Goal: Task Accomplishment & Management: Manage account settings

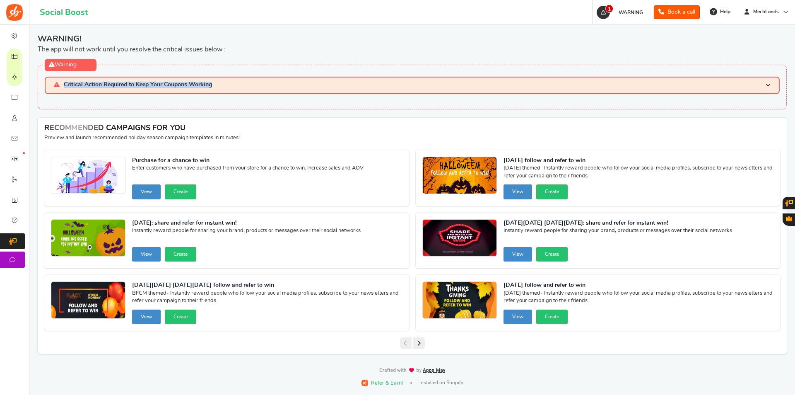
drag, startPoint x: 60, startPoint y: 85, endPoint x: 229, endPoint y: 84, distance: 168.1
click at [229, 84] on h3 "Critical Action Required to Keep Your Coupons Working" at bounding box center [412, 85] width 735 height 17
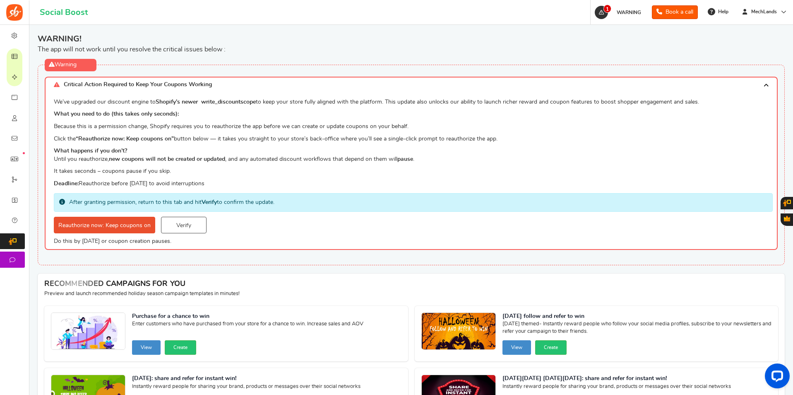
click at [181, 273] on div "RECOMMENDED CAMPAIGNS FOR YOU New Preview and launch recommended holiday season…" at bounding box center [411, 286] width 747 height 26
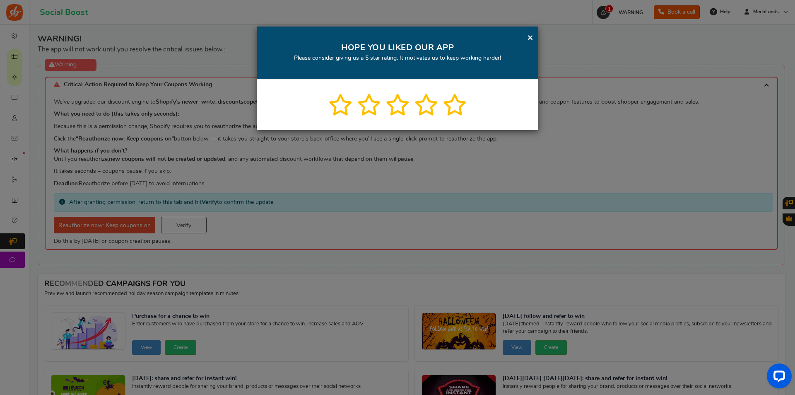
click at [530, 37] on link "×" at bounding box center [530, 37] width 6 height 10
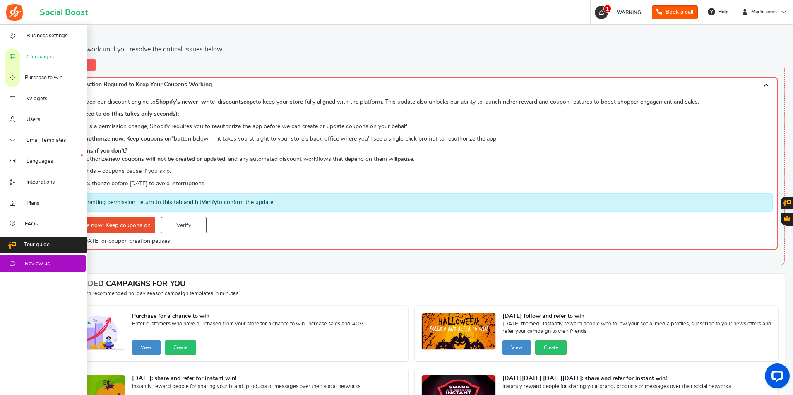
click at [27, 56] on span "Campaigns" at bounding box center [39, 56] width 27 height 7
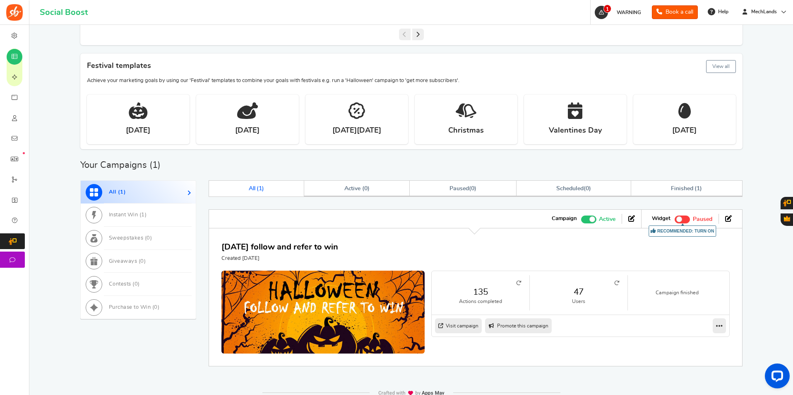
scroll to position [330, 0]
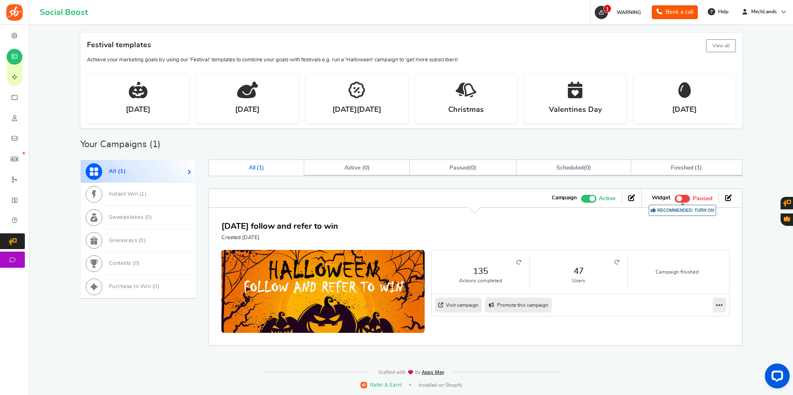
click at [463, 307] on link "Visit campaign" at bounding box center [458, 304] width 47 height 15
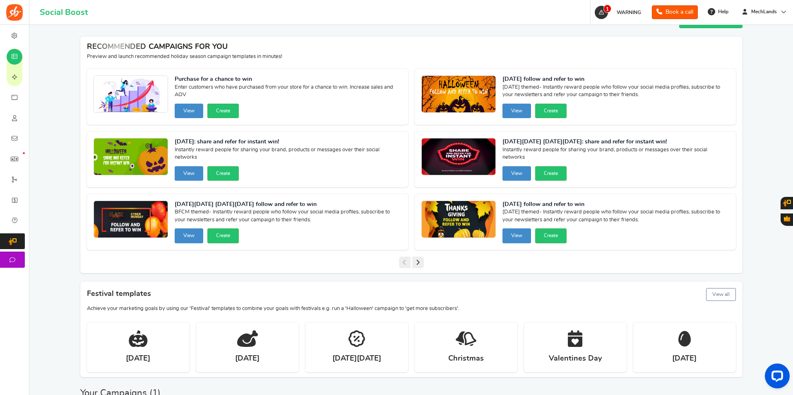
scroll to position [0, 0]
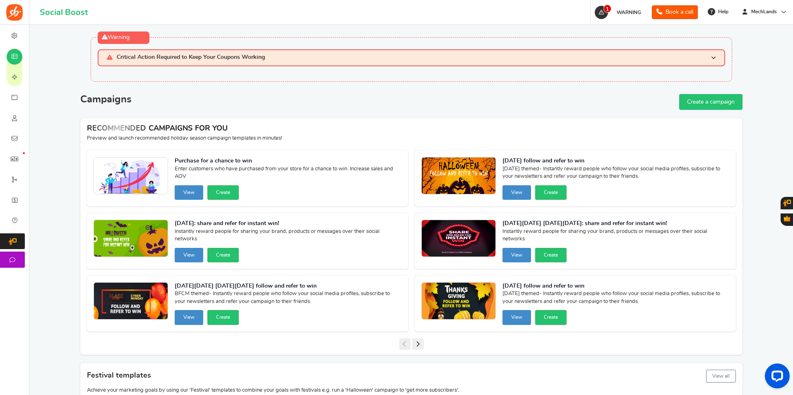
click at [585, 63] on h3 "Critical Action Required to Keep Your Coupons Working" at bounding box center [412, 57] width 628 height 17
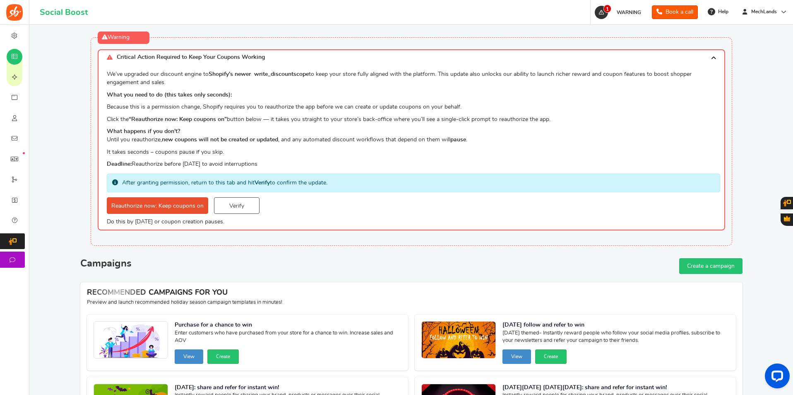
drag, startPoint x: 99, startPoint y: 71, endPoint x: 286, endPoint y: 163, distance: 208.1
click at [286, 163] on div "We’ve upgraded our discount engine to Shopify’s newer write_discount scope to k…" at bounding box center [412, 147] width 628 height 165
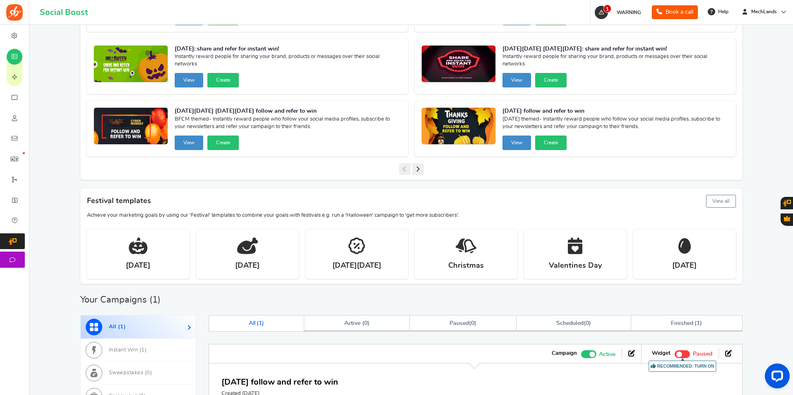
scroll to position [455, 0]
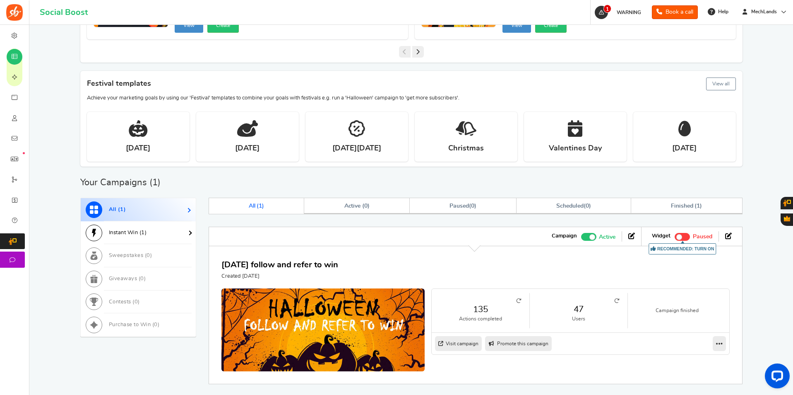
click at [152, 236] on link "Instant Win ( 1 )" at bounding box center [138, 232] width 115 height 23
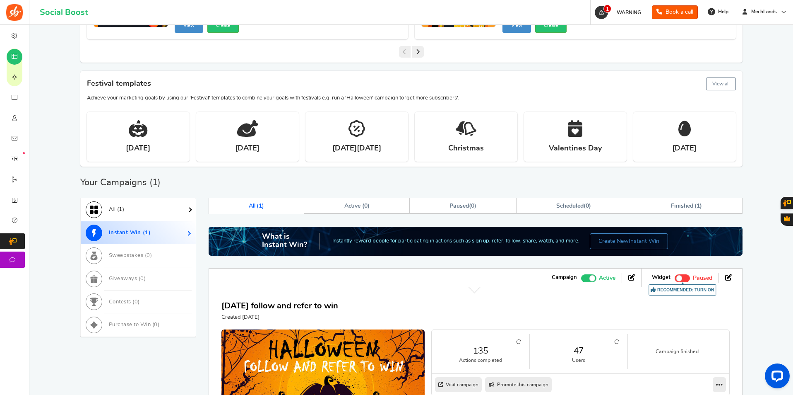
click at [137, 214] on link "All ( 1 )" at bounding box center [138, 209] width 115 height 23
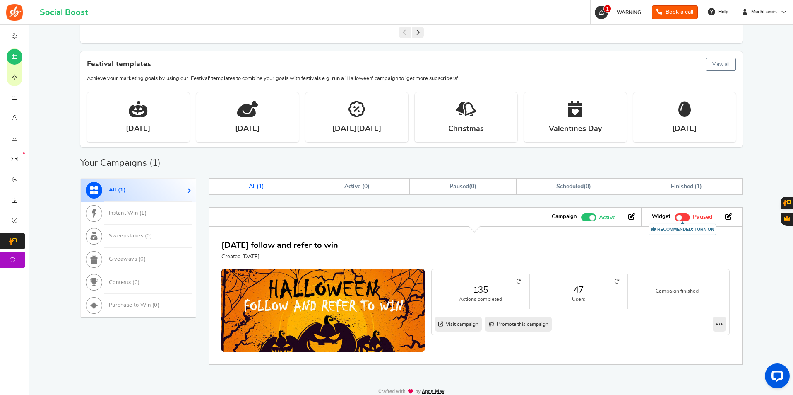
scroll to position [494, 0]
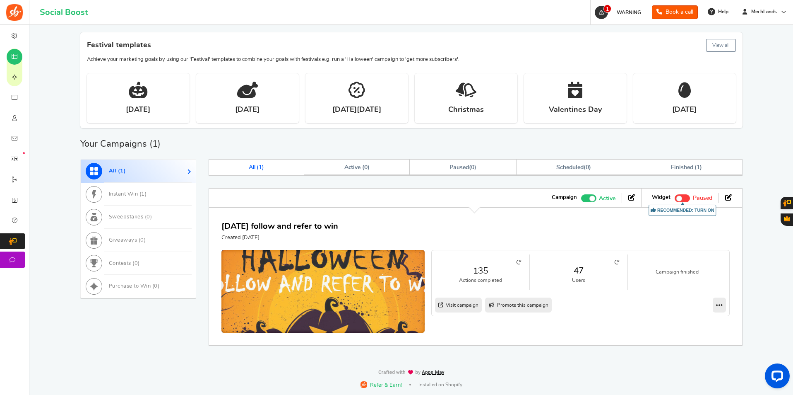
click at [354, 294] on img at bounding box center [323, 293] width 305 height 130
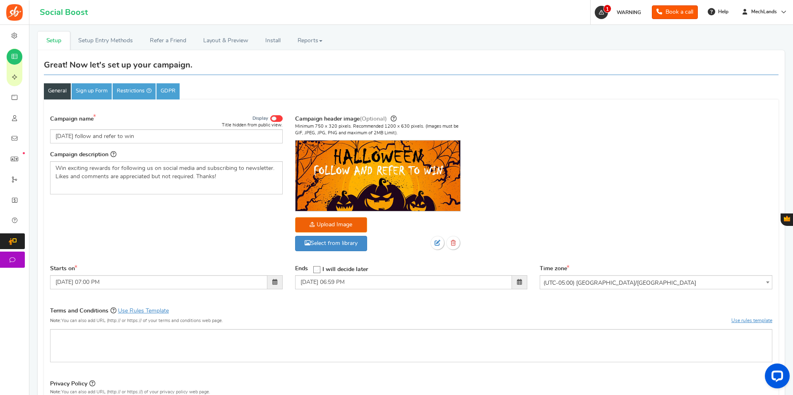
scroll to position [207, 0]
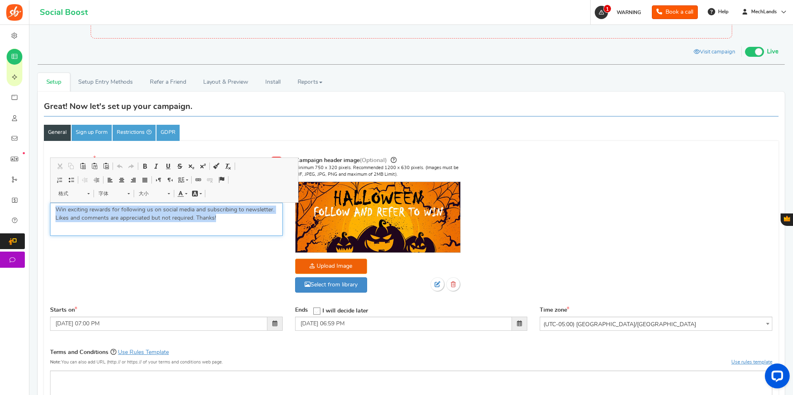
drag, startPoint x: 219, startPoint y: 216, endPoint x: 48, endPoint y: 210, distance: 170.7
click at [48, 210] on div "Campaign name Display Title hidden from public view. [DATE] follow and refer to…" at bounding box center [166, 198] width 245 height 87
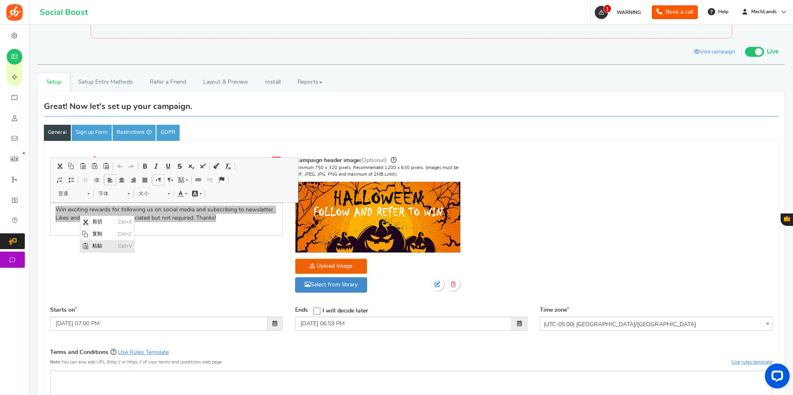
scroll to position [0, 0]
click at [163, 257] on div "Campaign name Display Title hidden from public view. [DATE] follow and refer to…" at bounding box center [411, 228] width 735 height 155
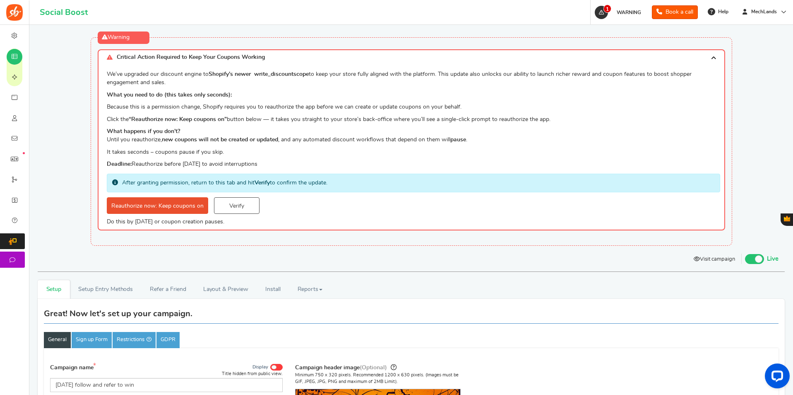
click at [717, 260] on link "Visit campaign" at bounding box center [715, 260] width 54 height 14
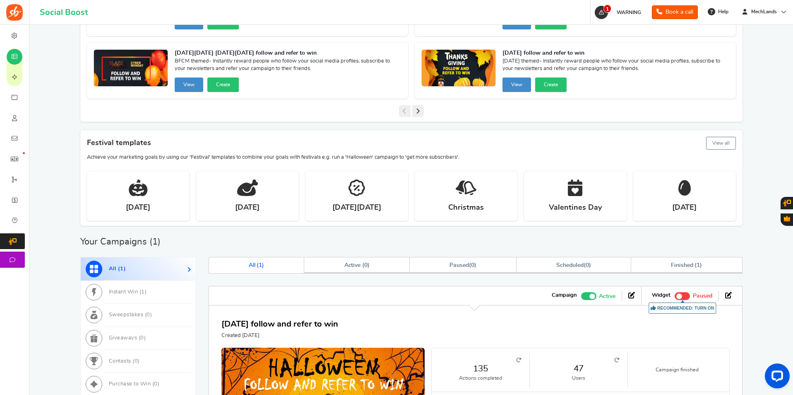
scroll to position [414, 0]
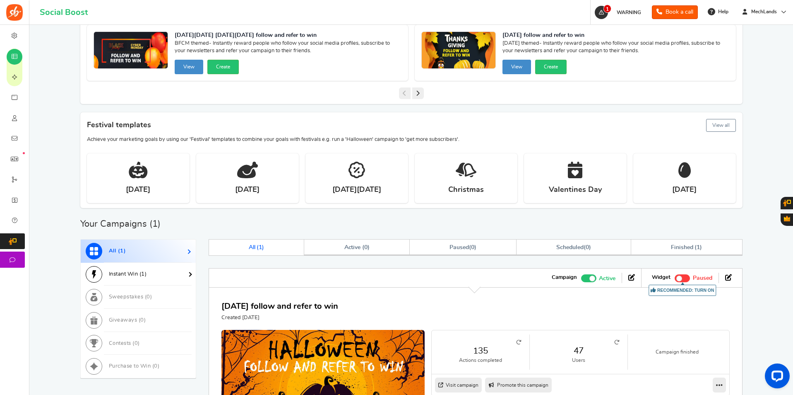
click at [140, 275] on span "Instant Win ( 1 )" at bounding box center [128, 273] width 38 height 5
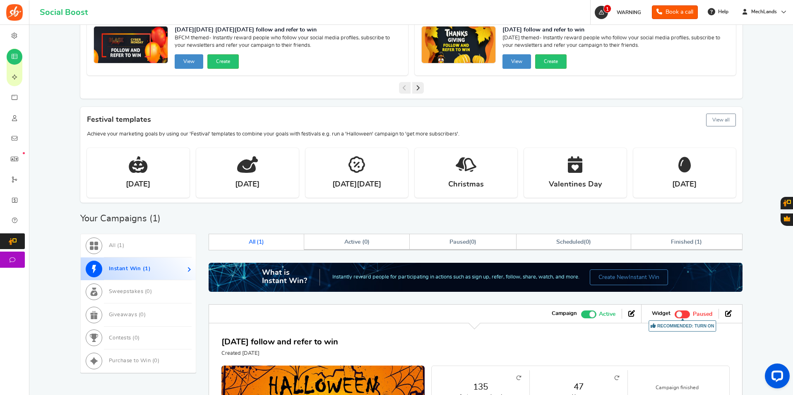
scroll to position [455, 0]
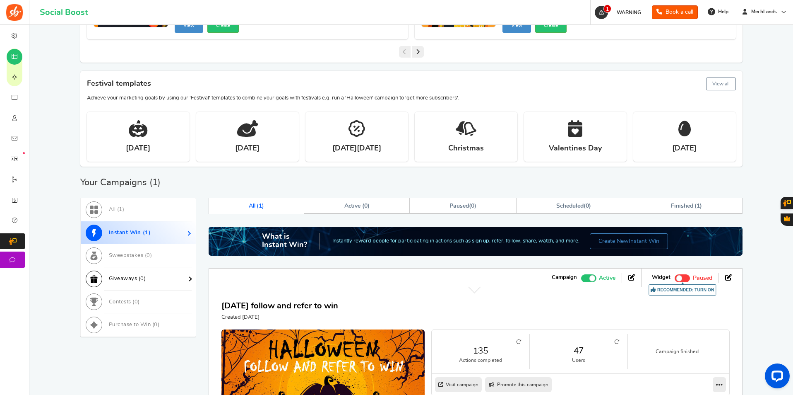
click at [137, 279] on span "Giveaways ( 0 )" at bounding box center [127, 278] width 37 height 5
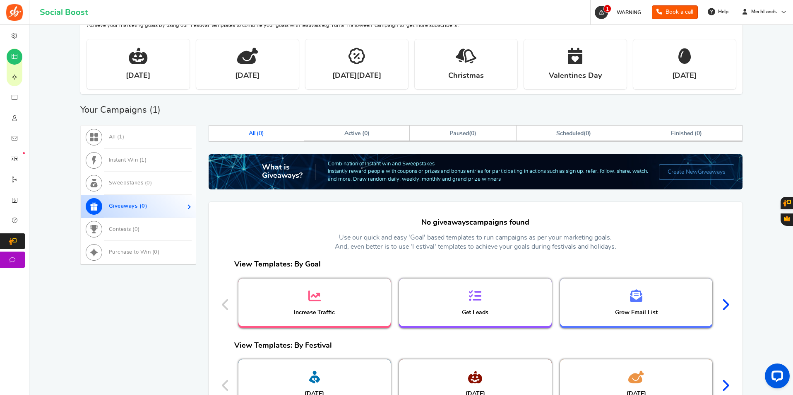
scroll to position [538, 0]
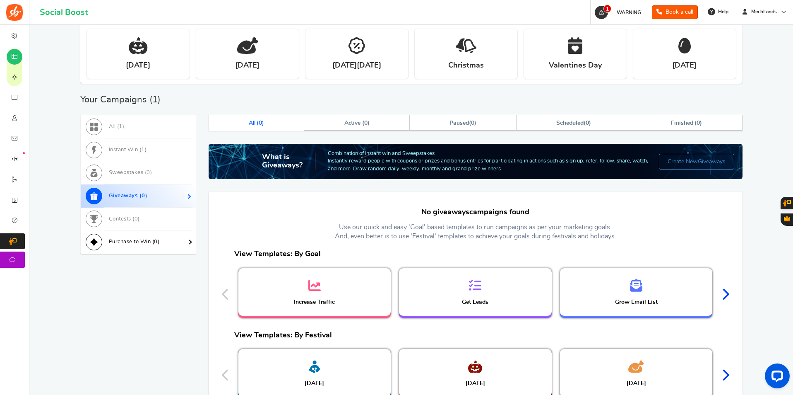
click at [140, 249] on link "Purchase to Win ( 0 )" at bounding box center [138, 241] width 115 height 23
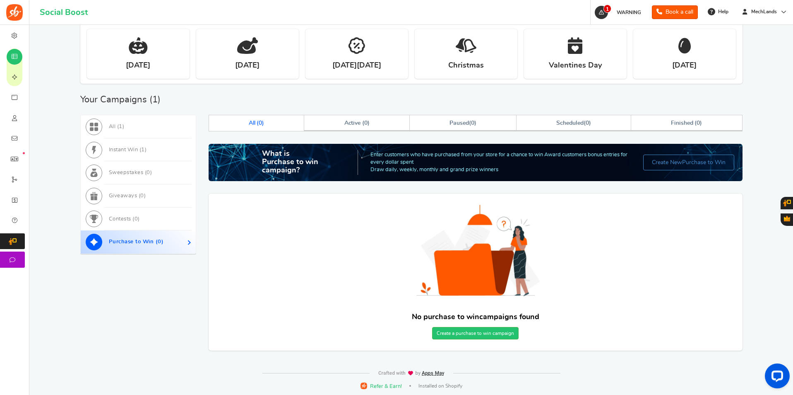
drag, startPoint x: 515, startPoint y: 170, endPoint x: 364, endPoint y: 154, distance: 151.2
click at [364, 154] on div "What is Purchase to win campaign? Enter customers who have purchased from your …" at bounding box center [476, 162] width 534 height 37
click at [114, 152] on span "Instant Win ( 1 )" at bounding box center [128, 149] width 38 height 5
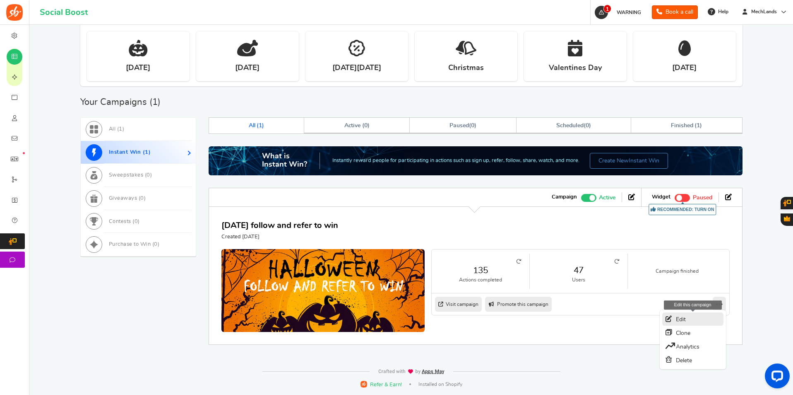
click at [688, 322] on link "Edit" at bounding box center [692, 318] width 61 height 13
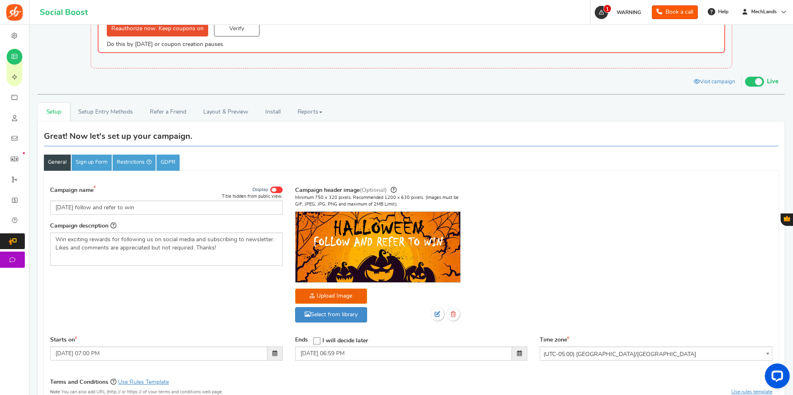
scroll to position [132, 0]
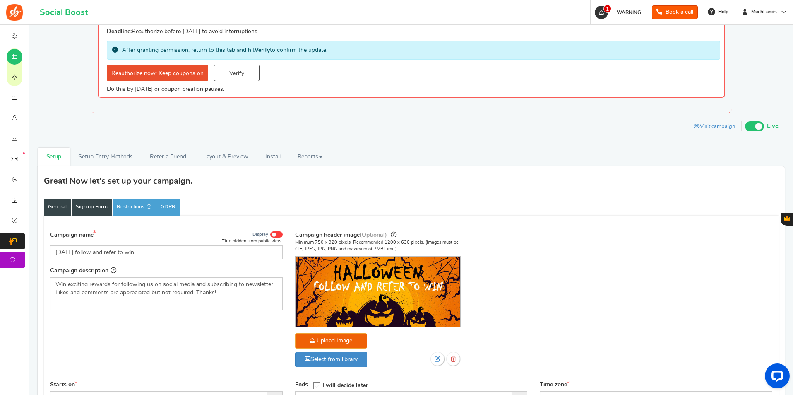
click at [89, 210] on link "Sign up Form" at bounding box center [92, 207] width 40 height 16
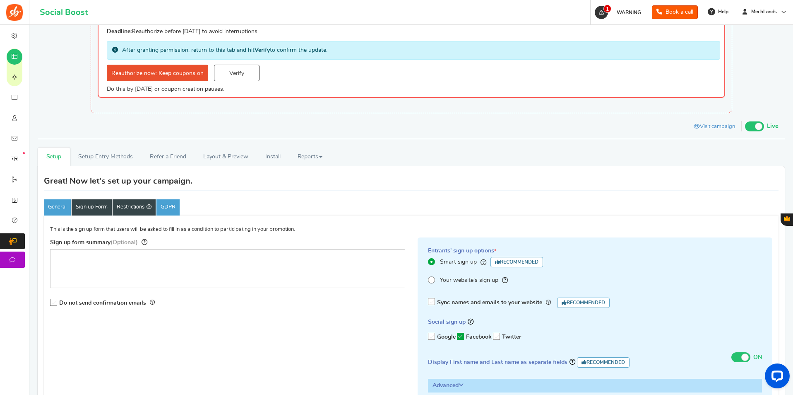
click at [132, 208] on link "Restrictions" at bounding box center [134, 207] width 43 height 16
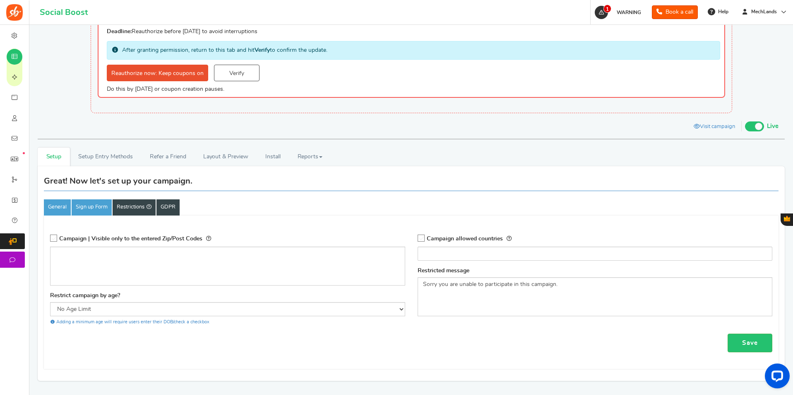
click at [170, 206] on link "GDPR" at bounding box center [168, 207] width 23 height 16
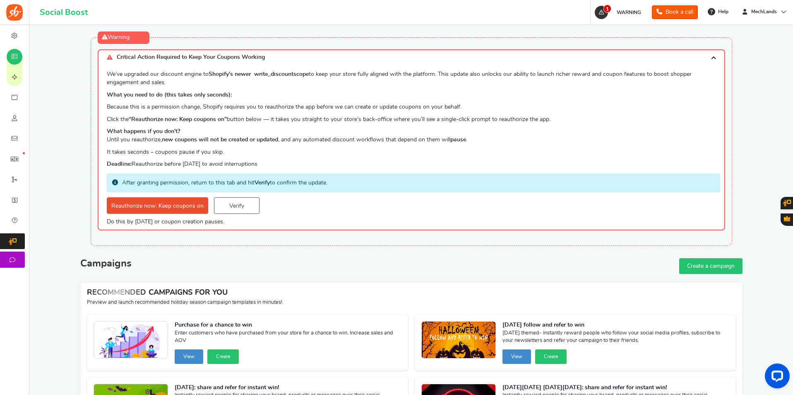
drag, startPoint x: 121, startPoint y: 181, endPoint x: 339, endPoint y: 181, distance: 217.4
click at [339, 181] on div "After granting permission, return to this tab and hit Verify to confirm the upd…" at bounding box center [414, 182] width 614 height 19
drag, startPoint x: 315, startPoint y: 162, endPoint x: 105, endPoint y: 70, distance: 228.9
click at [105, 70] on div "We’ve upgraded our discount engine to Shopify’s newer write_discount scope to k…" at bounding box center [412, 147] width 628 height 165
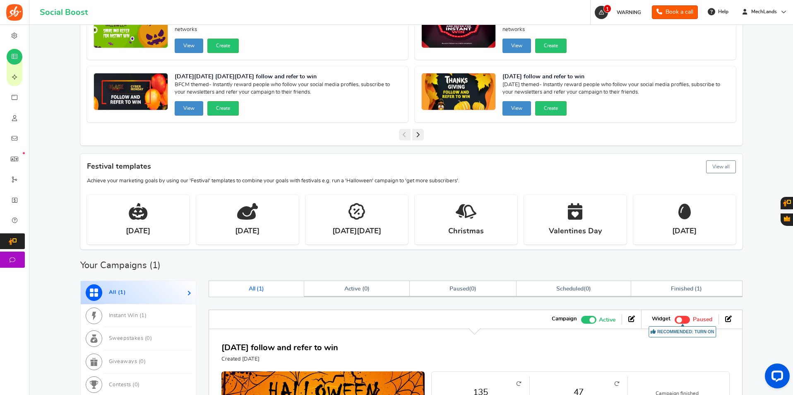
scroll to position [494, 0]
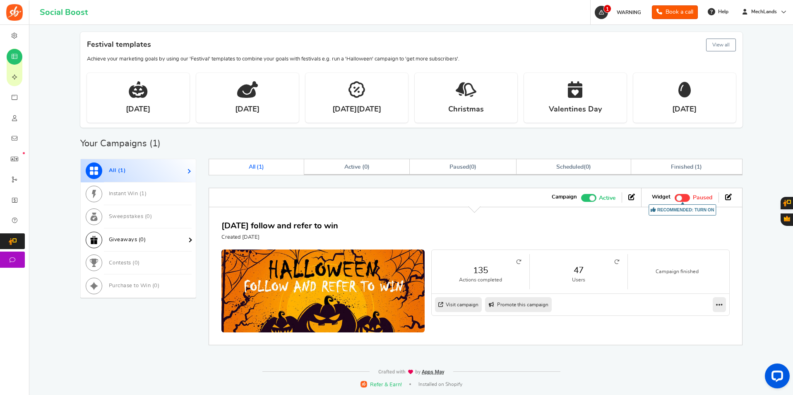
click at [132, 241] on span "Giveaways ( 0 )" at bounding box center [127, 239] width 37 height 5
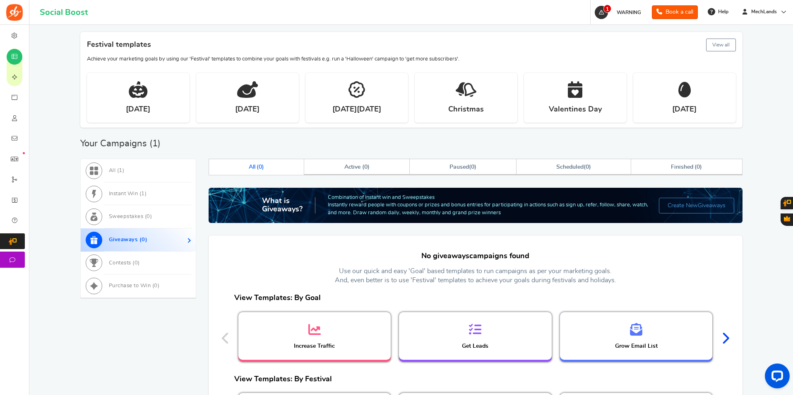
drag, startPoint x: 323, startPoint y: 193, endPoint x: 547, endPoint y: 216, distance: 225.1
click at [547, 216] on div "What is Giveaways? Combination of Instant win and Sweepstakes Instantly reward …" at bounding box center [476, 205] width 534 height 35
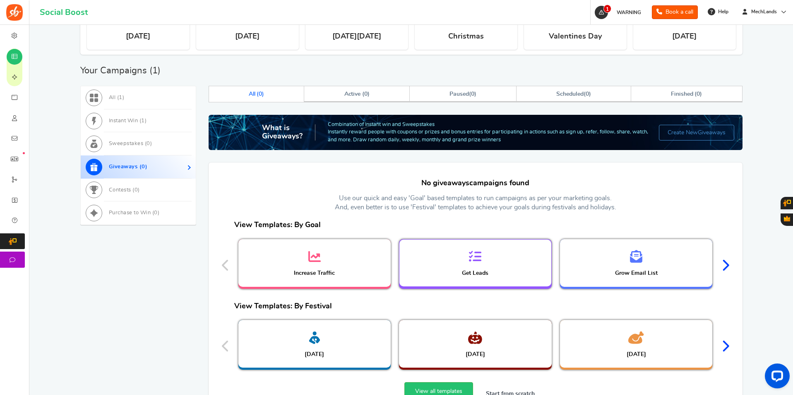
scroll to position [619, 0]
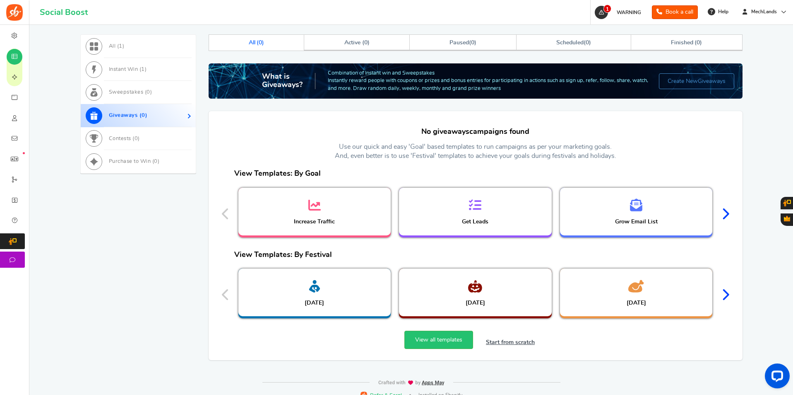
click at [159, 58] on link "Instant Win ( 1 )" at bounding box center [138, 69] width 115 height 23
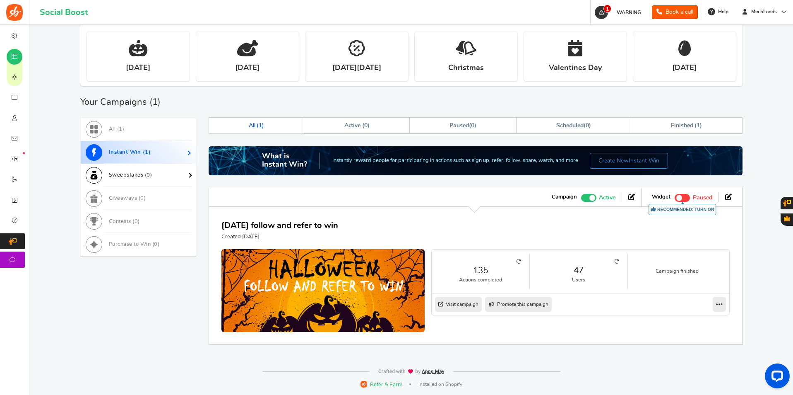
click at [139, 171] on link "Sweepstakes ( 0 )" at bounding box center [138, 175] width 115 height 23
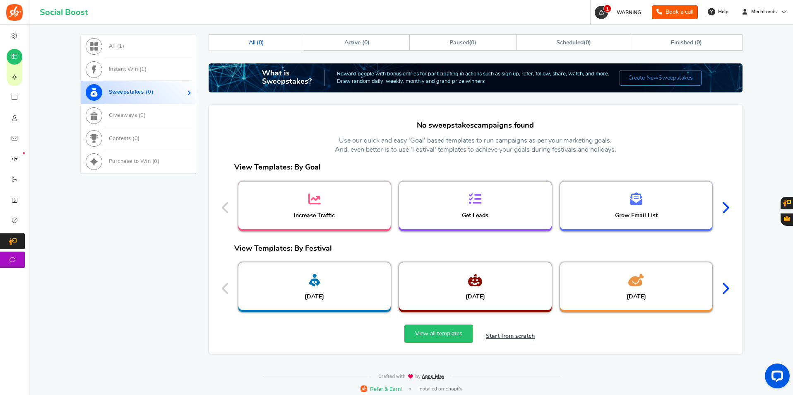
drag, startPoint x: 491, startPoint y: 81, endPoint x: 329, endPoint y: 74, distance: 162.4
click at [329, 74] on div "What is Sweepstakes? Reward people with bonus entries for participating in acti…" at bounding box center [476, 77] width 534 height 29
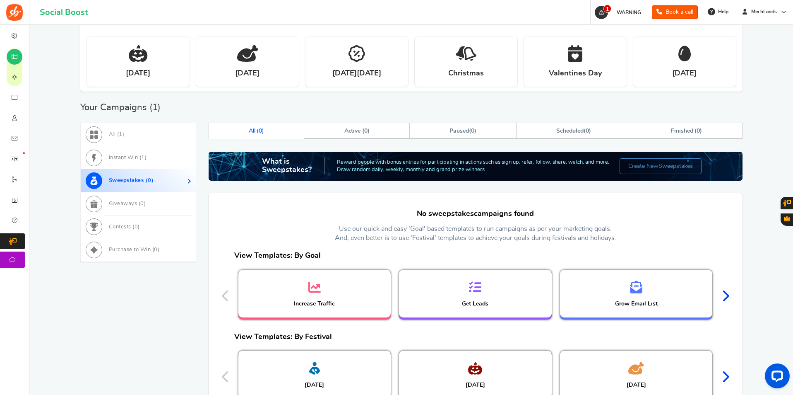
scroll to position [453, 0]
